Goal: Find specific page/section: Find specific page/section

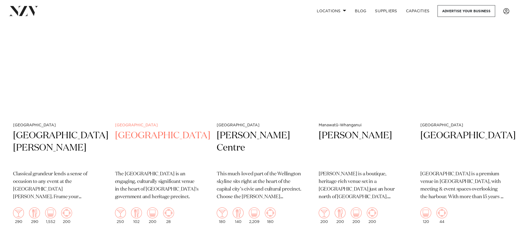
scroll to position [734, 0]
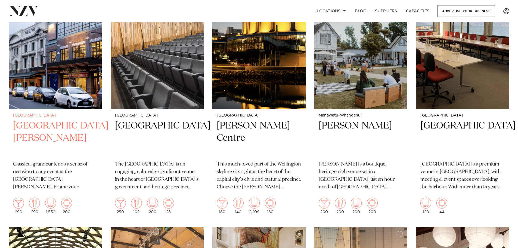
click at [60, 125] on h2 "[GEOGRAPHIC_DATA][PERSON_NAME]" at bounding box center [55, 138] width 85 height 37
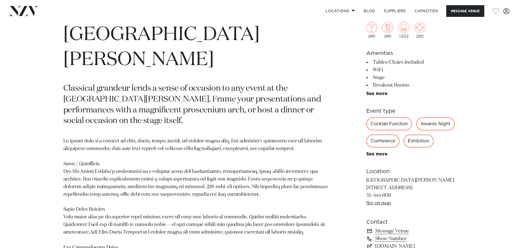
scroll to position [245, 0]
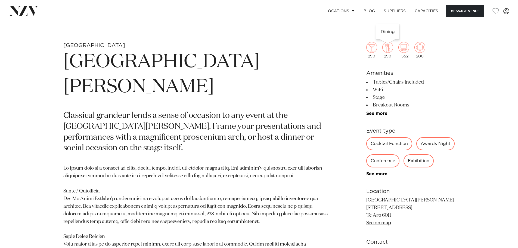
click at [389, 49] on img at bounding box center [387, 47] width 11 height 11
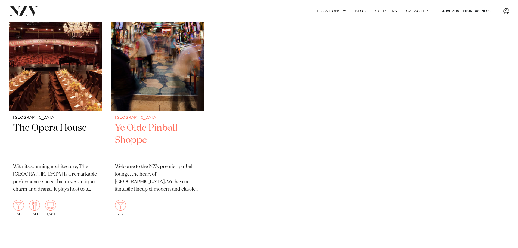
scroll to position [1957, 0]
